Goal: Transaction & Acquisition: Purchase product/service

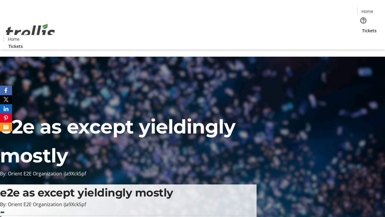
click at [362, 27] on span "Tickets" at bounding box center [369, 30] width 14 height 6
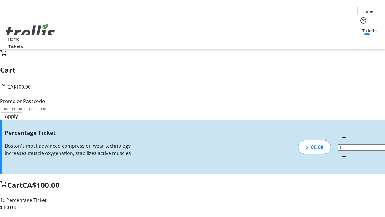
type input "BAR"
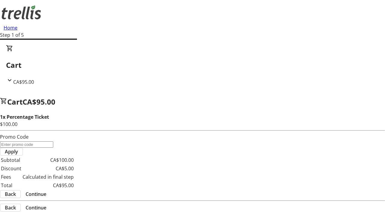
click at [46, 190] on span "Continue" at bounding box center [36, 193] width 21 height 7
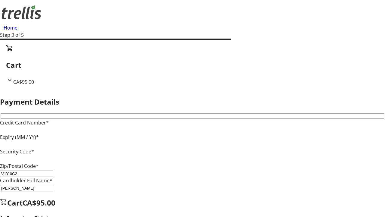
type input "V1Y 0C2"
